Goal: Information Seeking & Learning: Learn about a topic

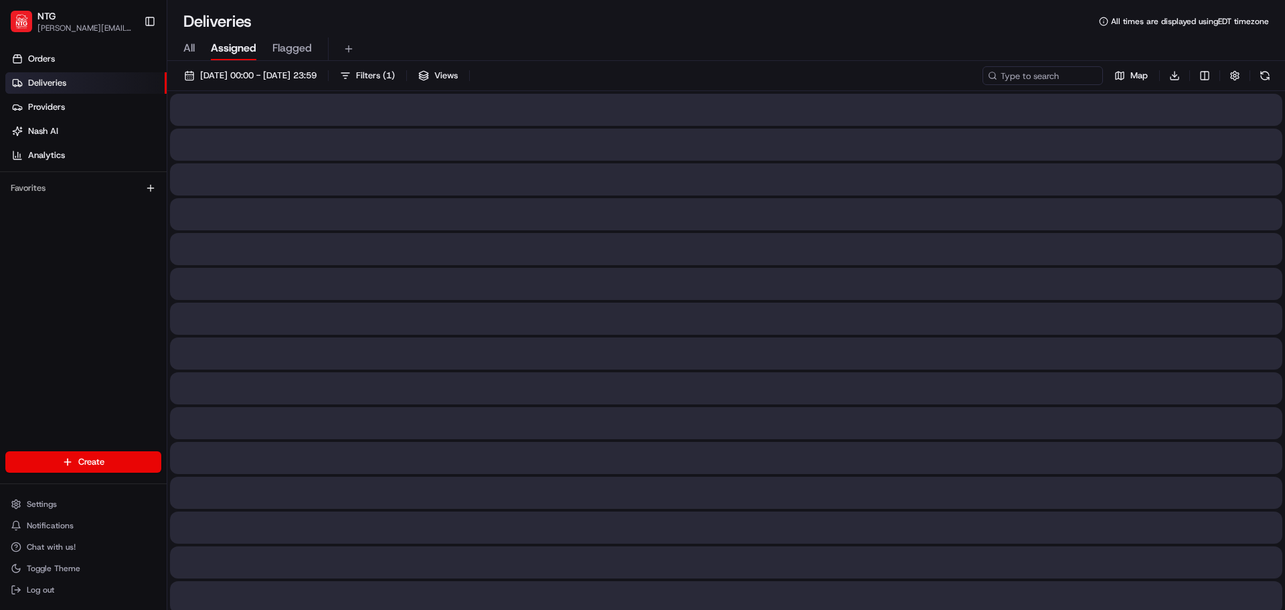
click at [246, 52] on span "Assigned" at bounding box center [234, 48] width 46 height 16
click at [187, 51] on span "All" at bounding box center [188, 48] width 11 height 16
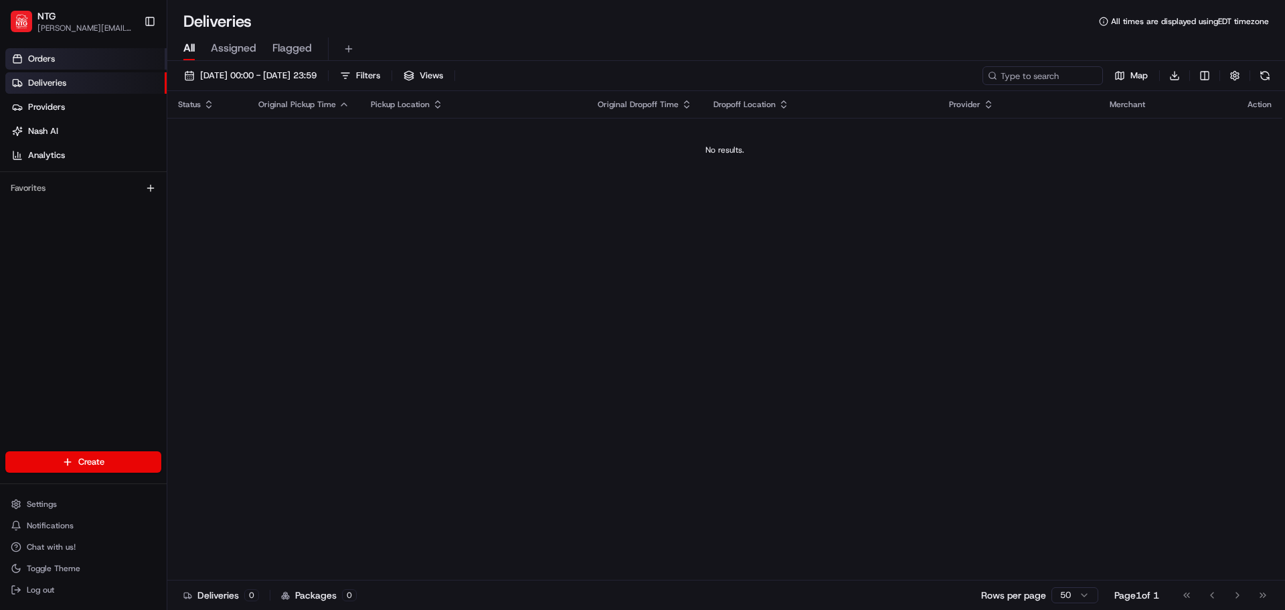
click at [72, 54] on link "Orders" at bounding box center [85, 58] width 161 height 21
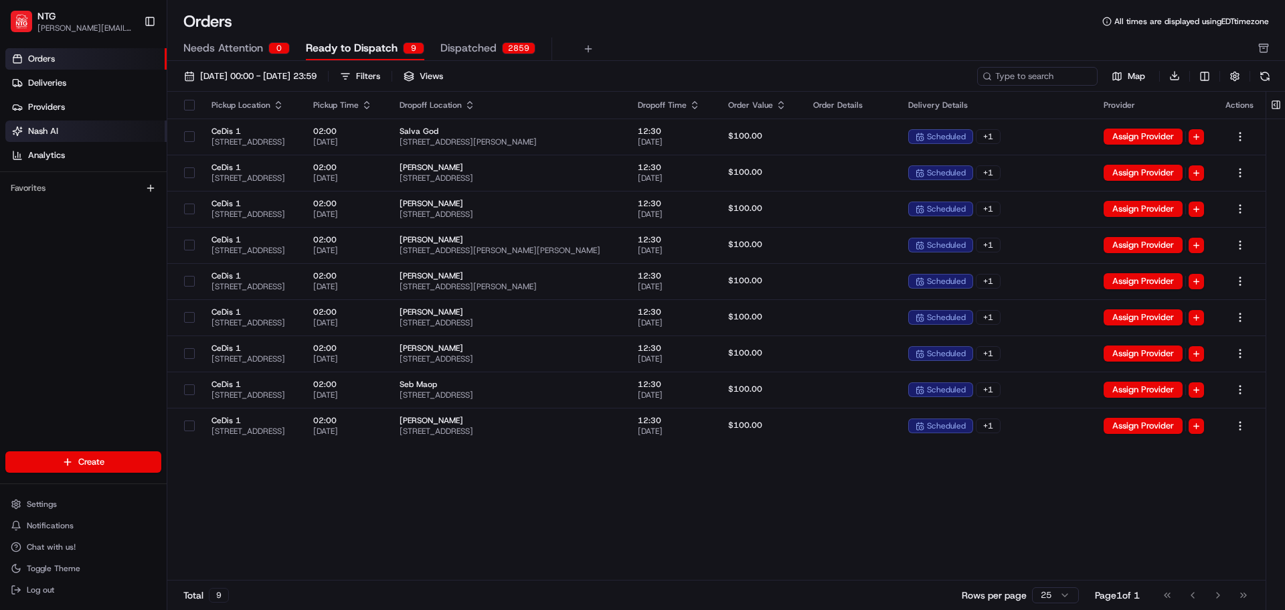
click at [56, 129] on span "Nash AI" at bounding box center [43, 131] width 30 height 12
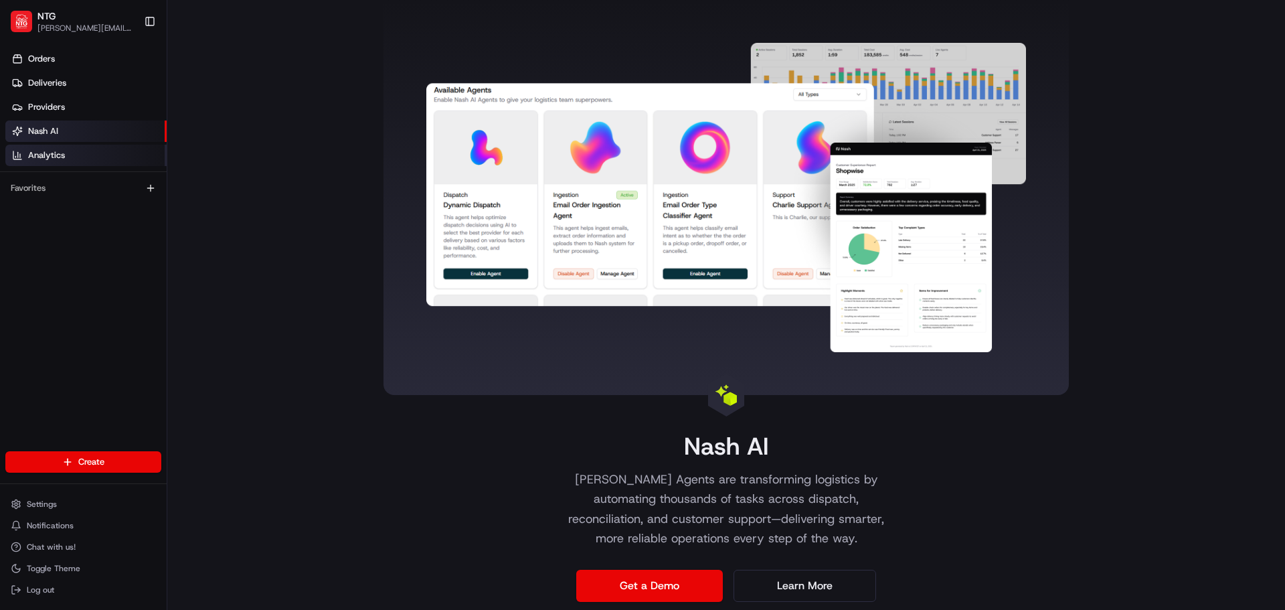
click at [41, 157] on span "Analytics" at bounding box center [46, 155] width 37 height 12
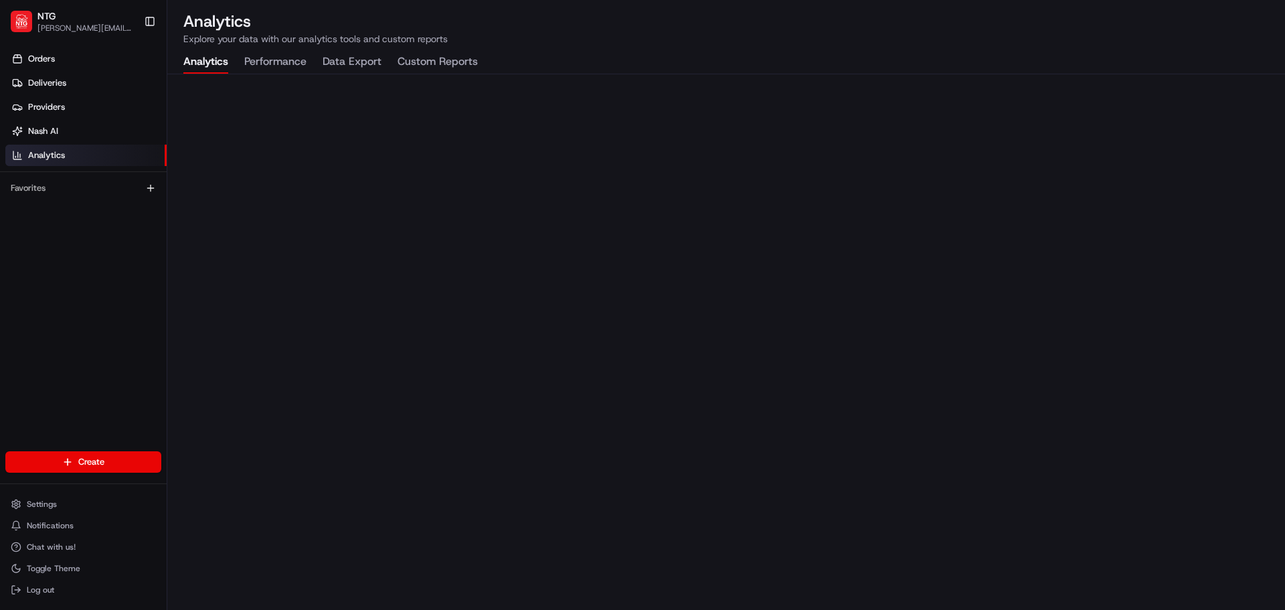
click at [294, 68] on button "Performance" at bounding box center [275, 62] width 62 height 23
click at [222, 58] on button "Analytics" at bounding box center [205, 62] width 45 height 23
click at [280, 72] on button "Performance" at bounding box center [275, 62] width 62 height 23
